Goal: Check status

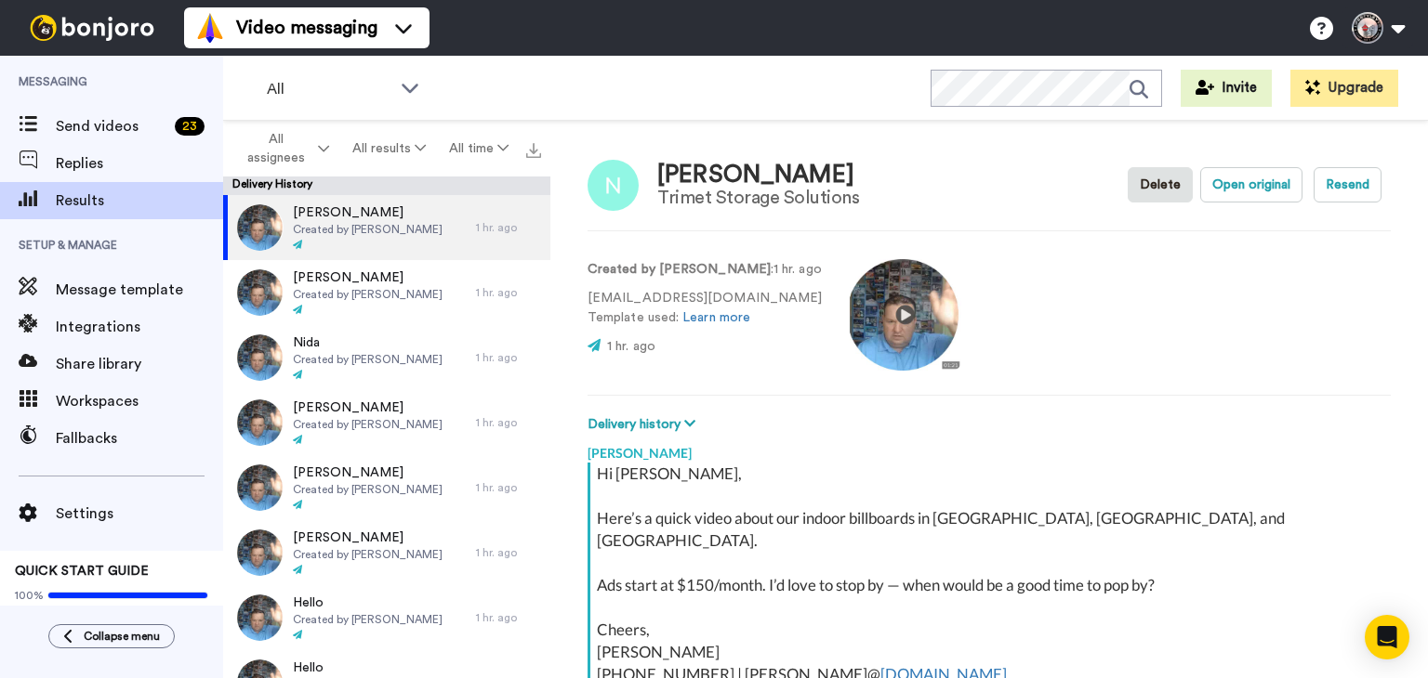
scroll to position [216, 0]
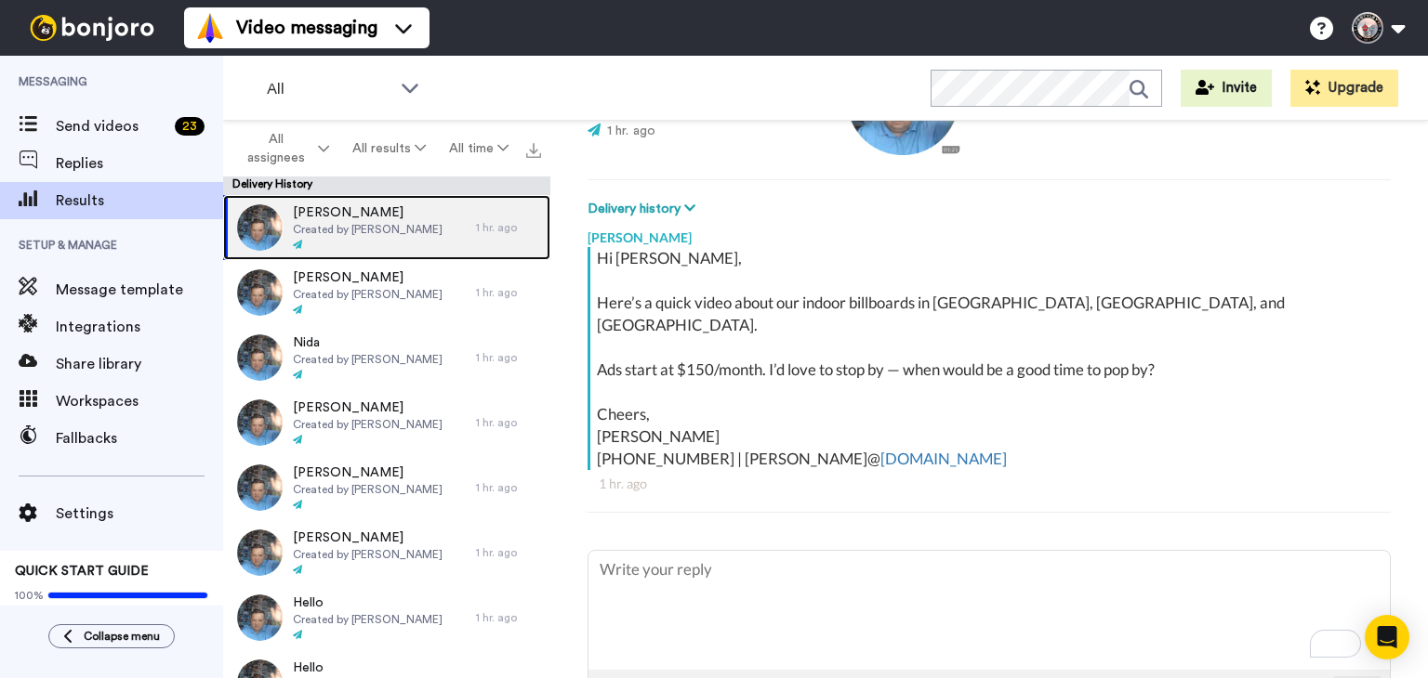
click at [413, 238] on div "[PERSON_NAME] Created by [PERSON_NAME]" at bounding box center [349, 227] width 253 height 65
click at [667, 214] on button "Delivery history" at bounding box center [643, 209] width 113 height 20
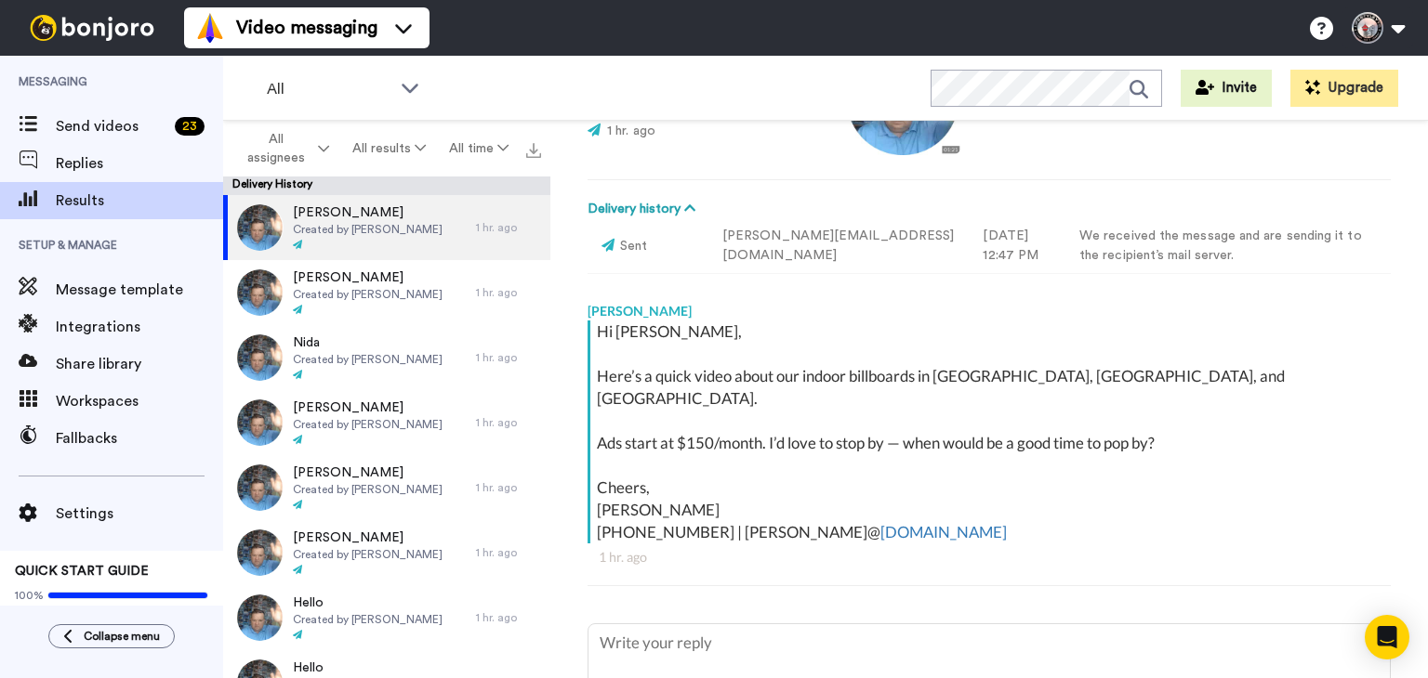
type textarea "x"
